Goal: Transaction & Acquisition: Purchase product/service

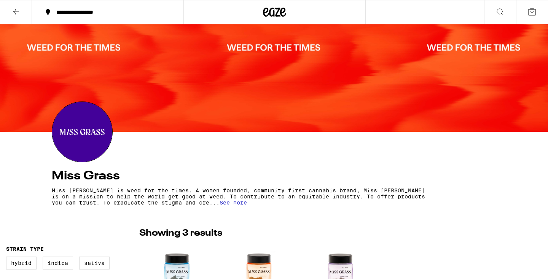
click at [267, 12] on icon at bounding box center [266, 12] width 6 height 9
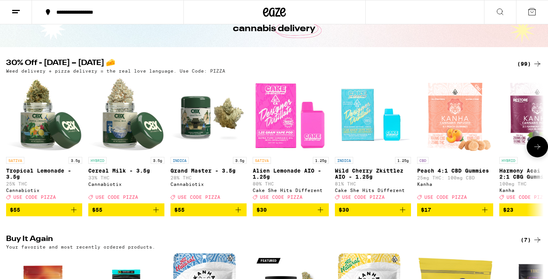
scroll to position [51, 0]
click at [523, 62] on div "(99)" at bounding box center [529, 63] width 25 height 9
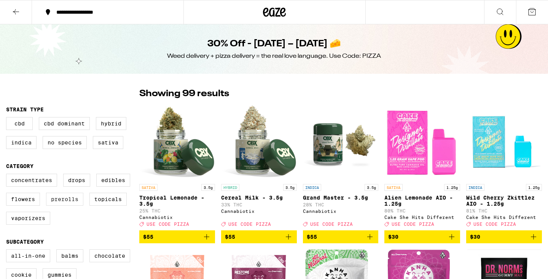
click at [69, 203] on label "Prerolls" at bounding box center [64, 199] width 37 height 13
click at [8, 176] on input "Prerolls" at bounding box center [8, 175] width 0 height 0
checkbox input "true"
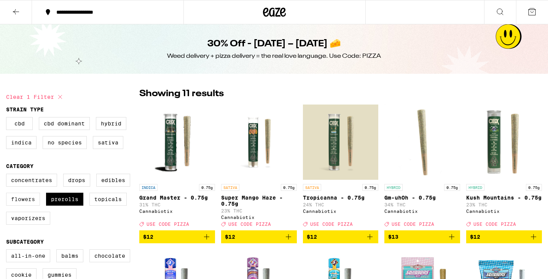
click at [21, 202] on label "Flowers" at bounding box center [23, 199] width 34 height 13
click at [8, 176] on input "Flowers" at bounding box center [8, 175] width 0 height 0
checkbox input "true"
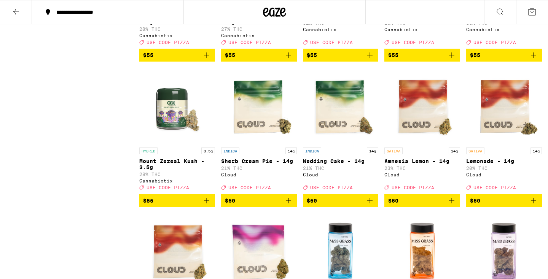
scroll to position [670, 0]
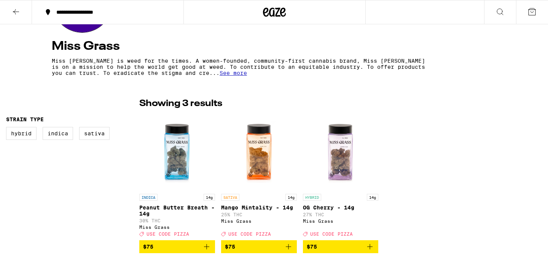
scroll to position [138, 0]
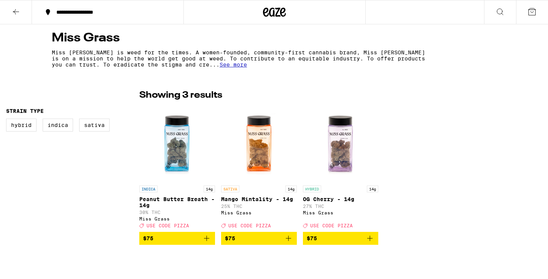
click at [343, 149] on img "Open page for OG Cherry - 14g from Miss Grass" at bounding box center [341, 144] width 76 height 76
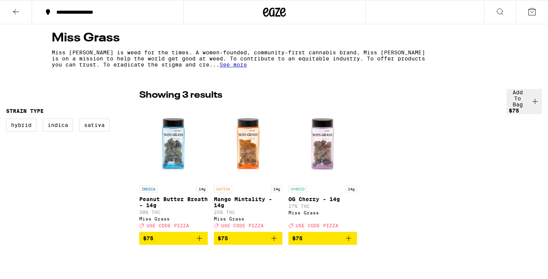
scroll to position [85, 0]
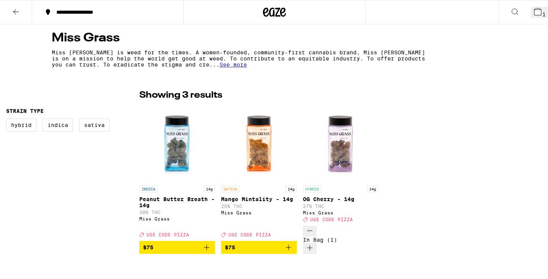
click at [531, 11] on button "1" at bounding box center [539, 12] width 17 height 11
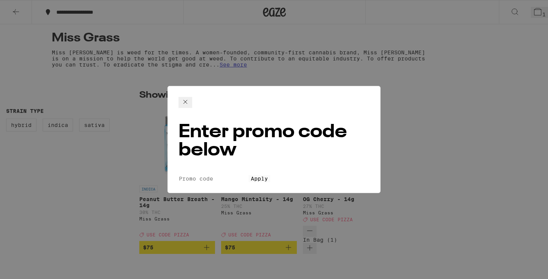
click at [241, 176] on input "Promo Code" at bounding box center [214, 179] width 70 height 7
type input "pizza"
click at [266, 176] on span "Apply" at bounding box center [259, 179] width 17 height 6
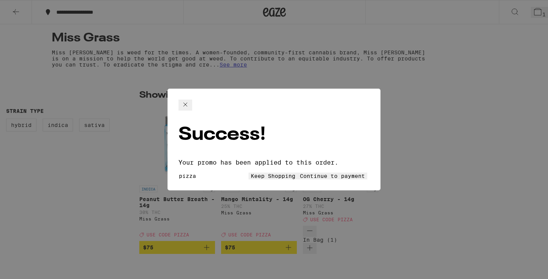
click at [325, 173] on button "Continue to payment" at bounding box center [333, 176] width 70 height 7
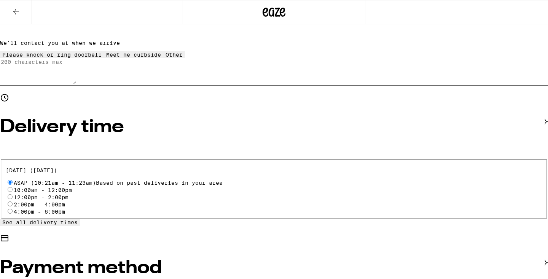
scroll to position [173, 0]
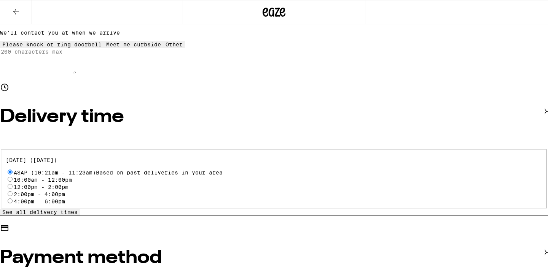
radio input "true"
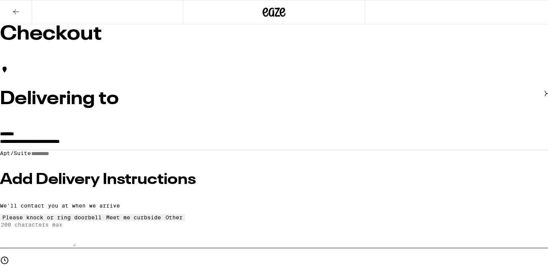
scroll to position [0, 0]
click at [21, 13] on button at bounding box center [16, 12] width 32 height 24
